Goal: Task Accomplishment & Management: Manage account settings

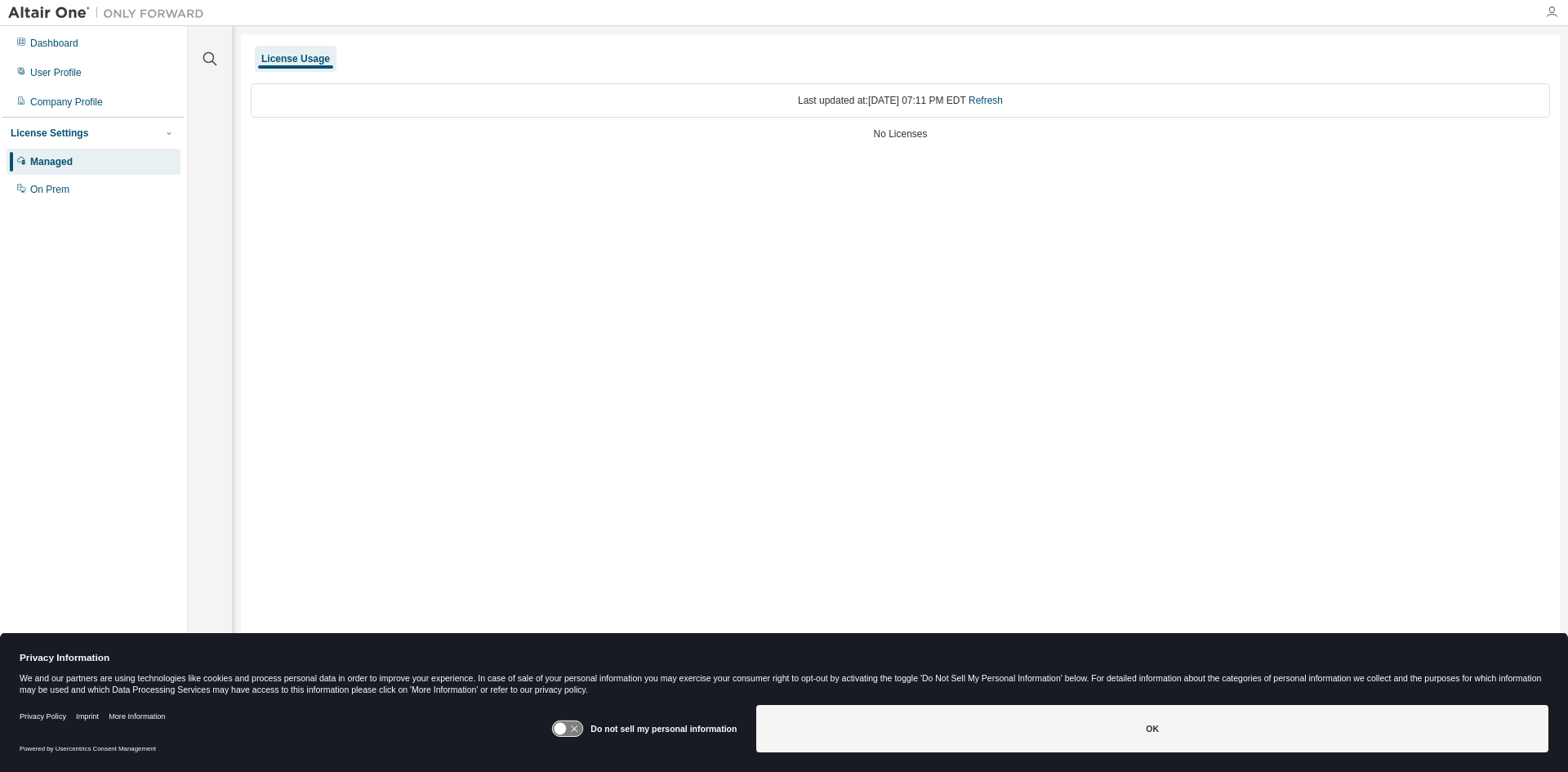
click at [1551, 14] on icon "button" at bounding box center [1552, 12] width 13 height 13
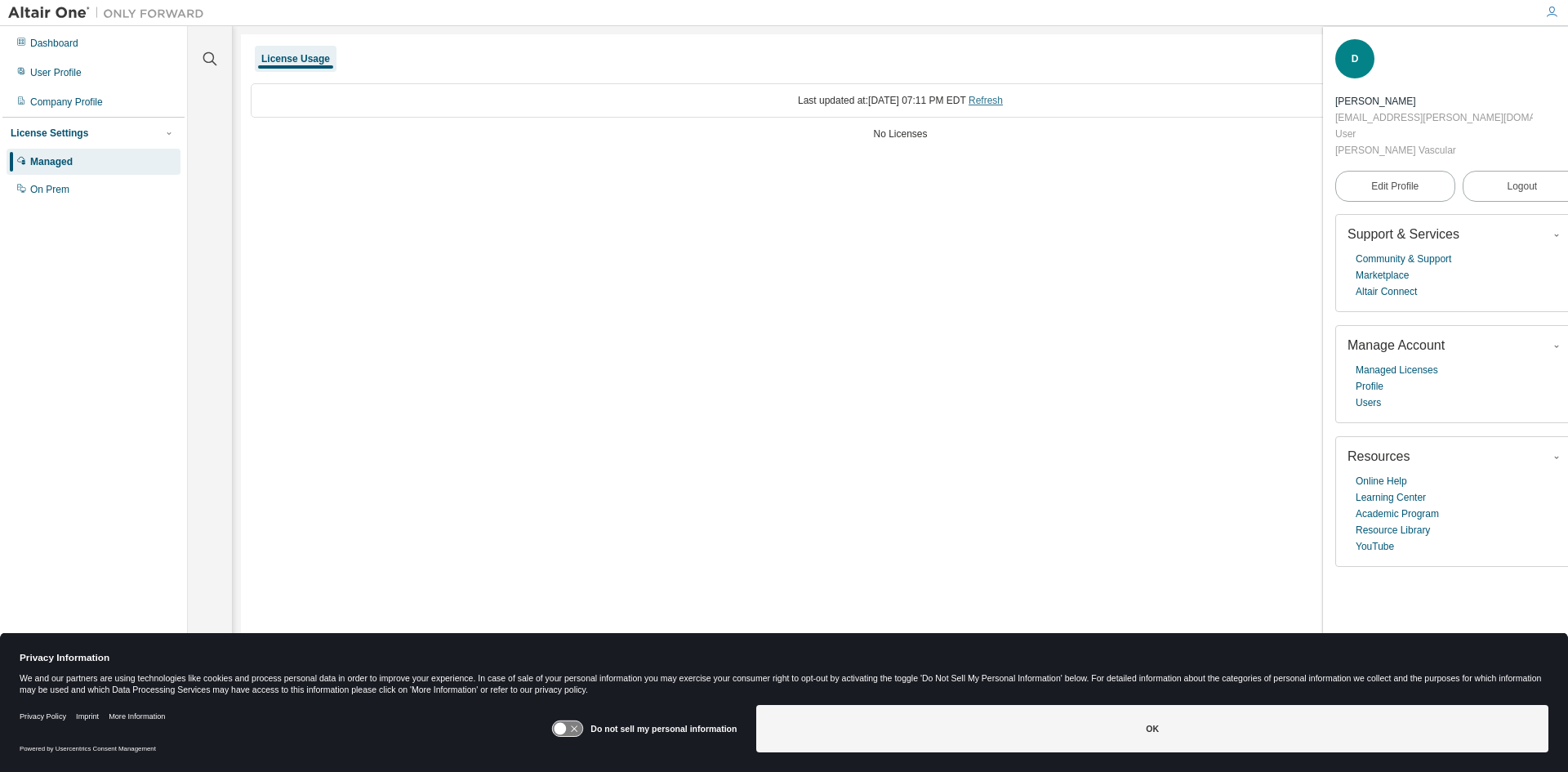
click at [1003, 102] on link "Refresh" at bounding box center [986, 100] width 35 height 11
click at [70, 75] on div "User Profile" at bounding box center [56, 73] width 52 height 13
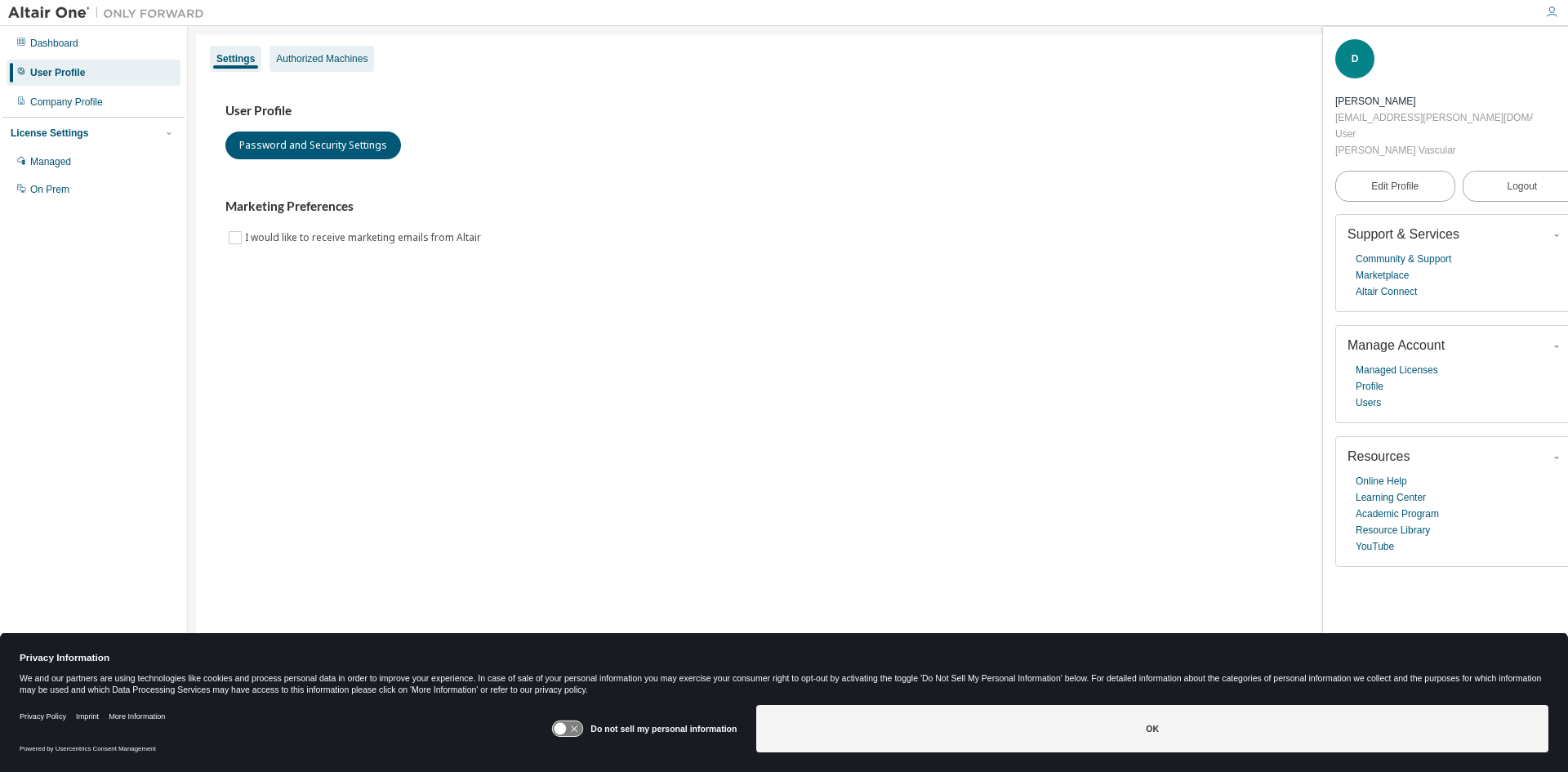
click at [351, 66] on div "Authorized Machines" at bounding box center [321, 59] width 104 height 26
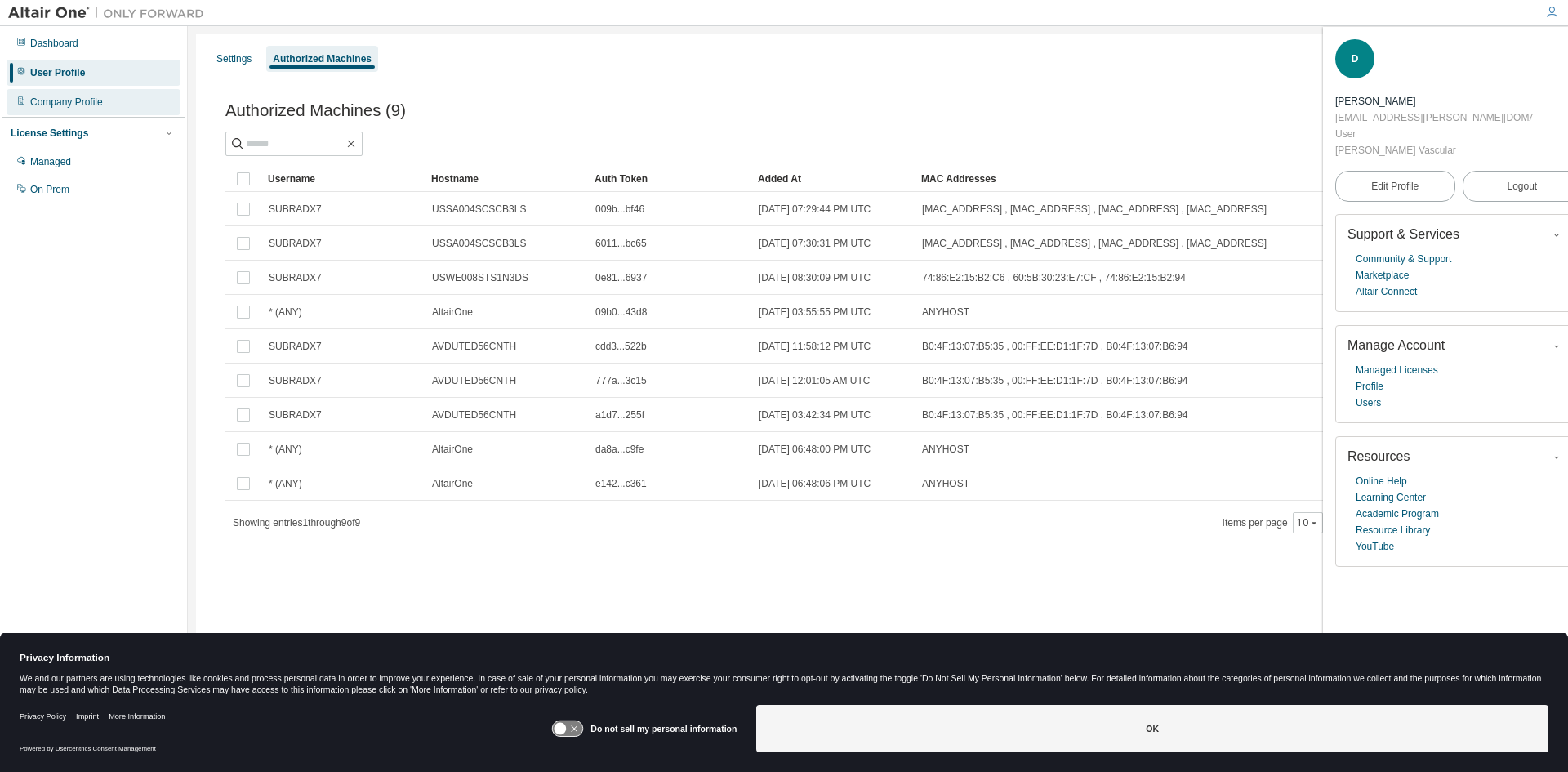
click at [64, 101] on div "Company Profile" at bounding box center [66, 102] width 73 height 13
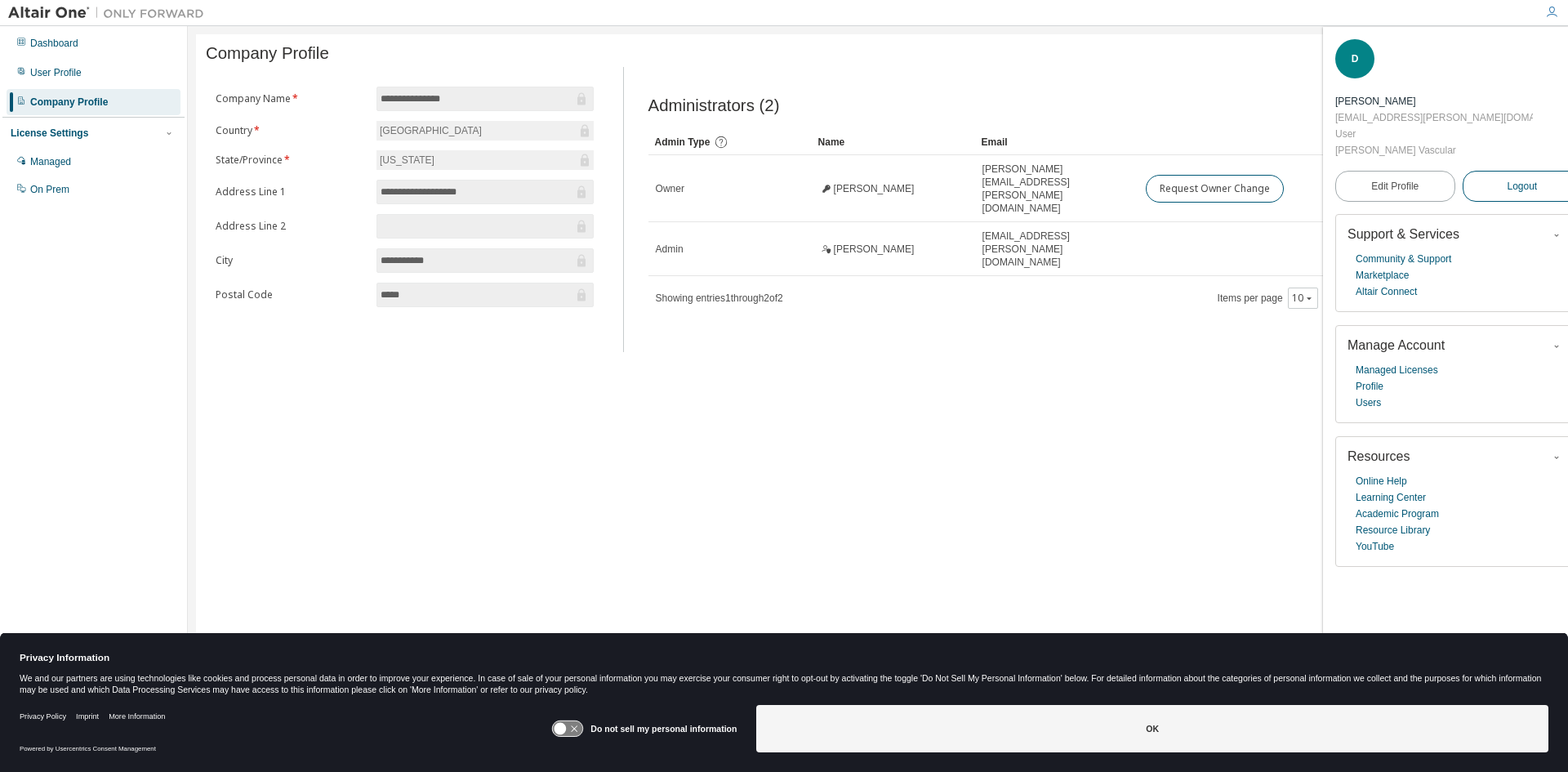
click at [1508, 178] on span "Logout" at bounding box center [1522, 186] width 30 height 16
